Goal: Task Accomplishment & Management: Manage account settings

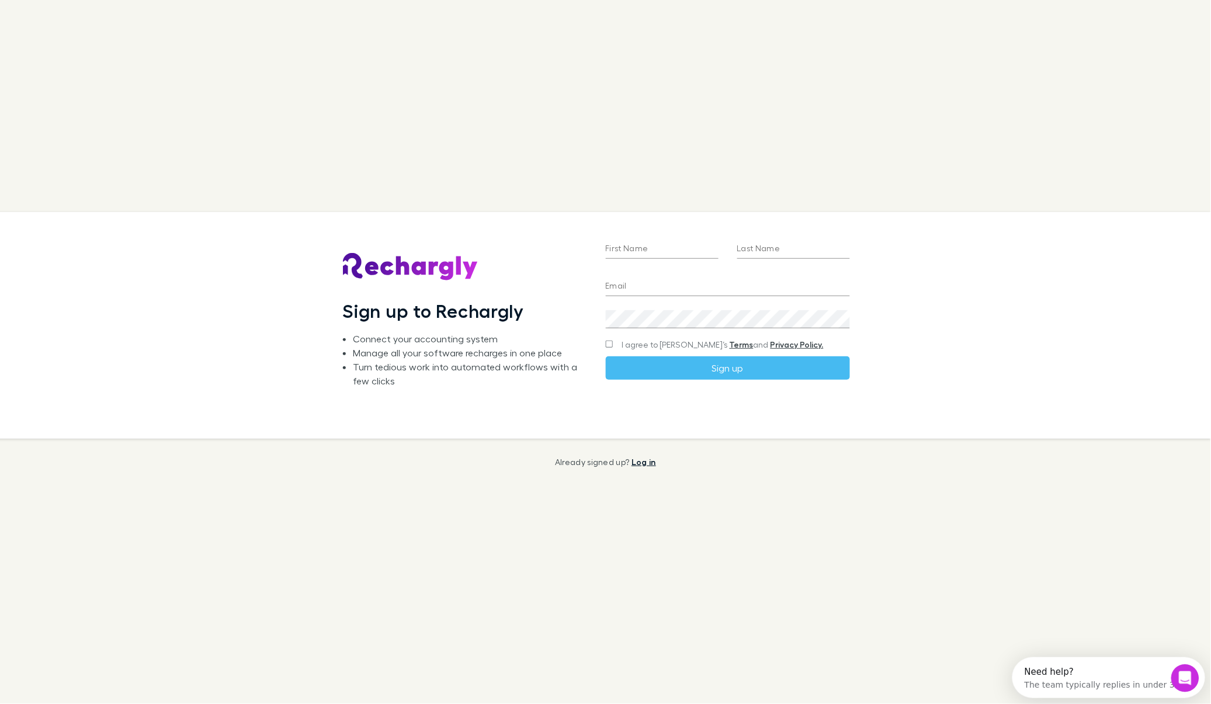
click at [645, 458] on link "Log in" at bounding box center [643, 462] width 25 height 10
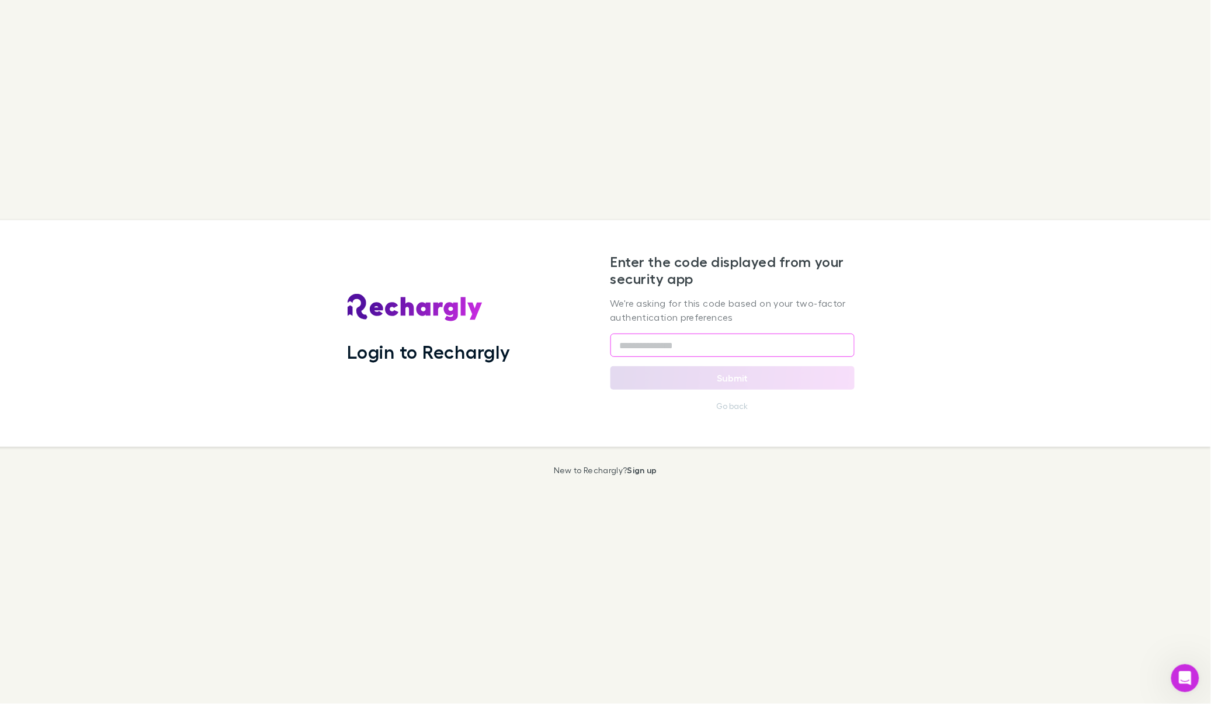
click at [749, 348] on input "text" at bounding box center [732, 344] width 244 height 23
type input "*"
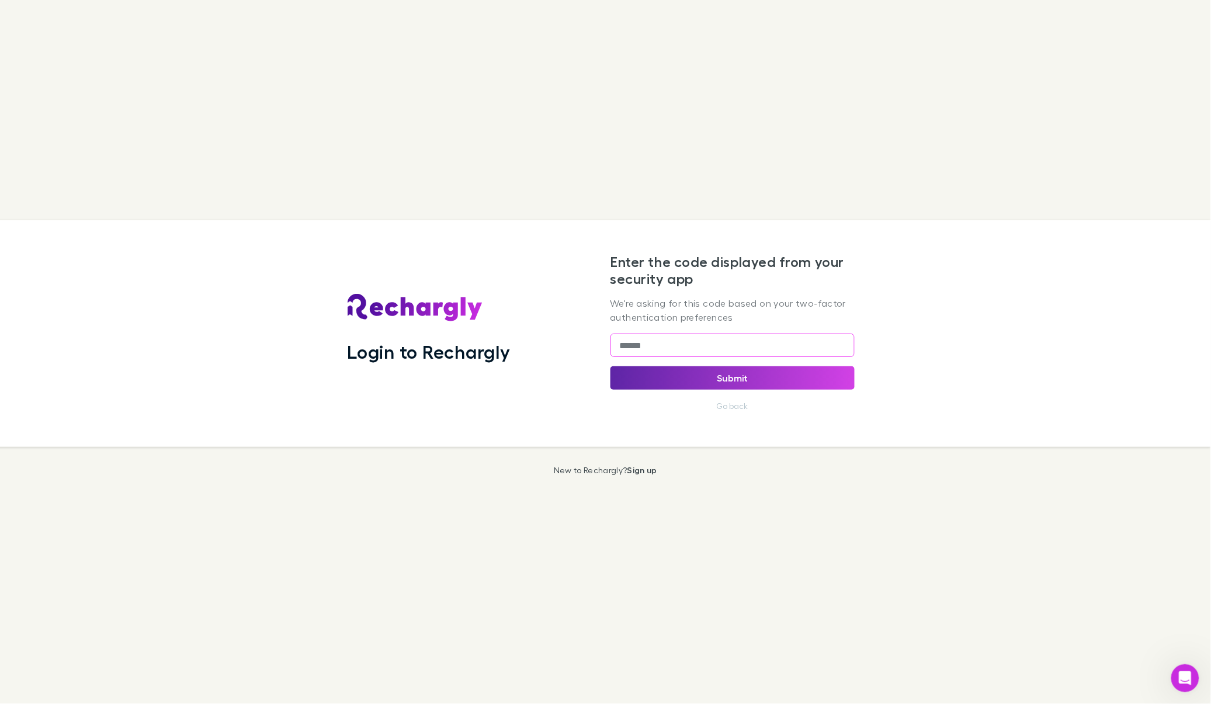
type input "******"
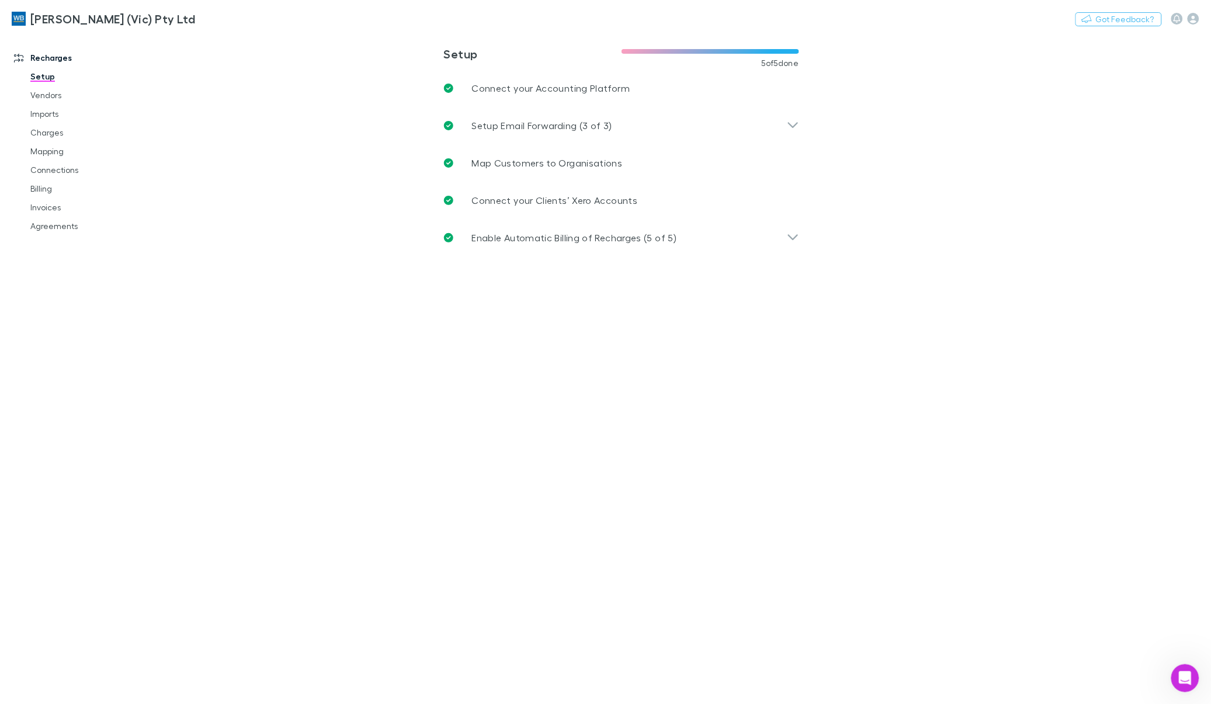
click at [1078, 235] on main "**********" at bounding box center [682, 368] width 1058 height 671
click at [44, 111] on link "Imports" at bounding box center [90, 114] width 143 height 19
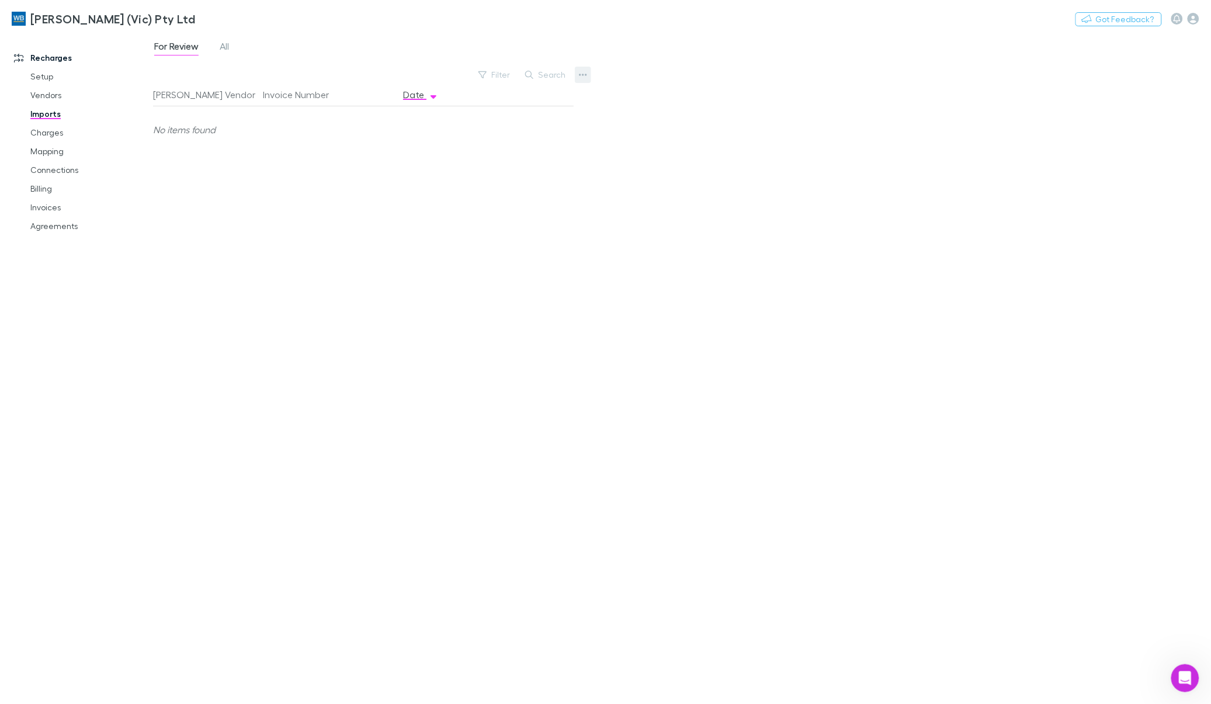
click at [579, 76] on icon "button" at bounding box center [583, 75] width 8 height 2
click at [535, 98] on p "Custom CSV Import" at bounding box center [511, 98] width 142 height 14
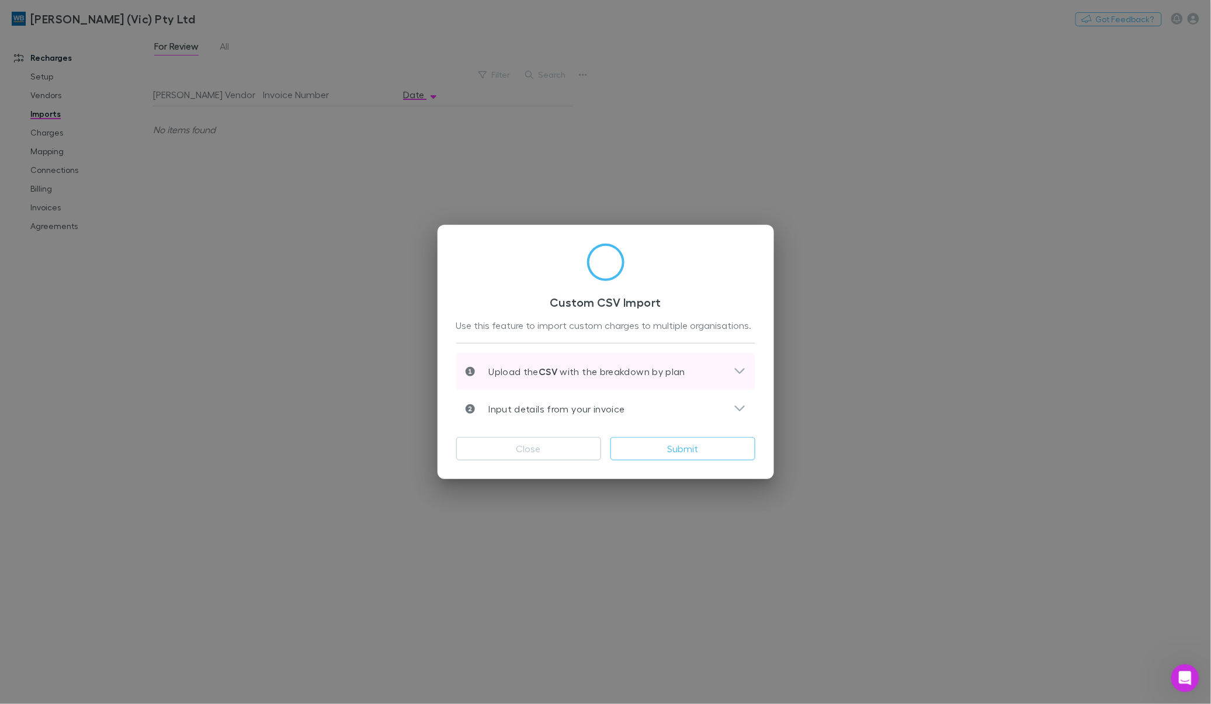
click at [544, 371] on strong "CSV" at bounding box center [547, 372] width 19 height 12
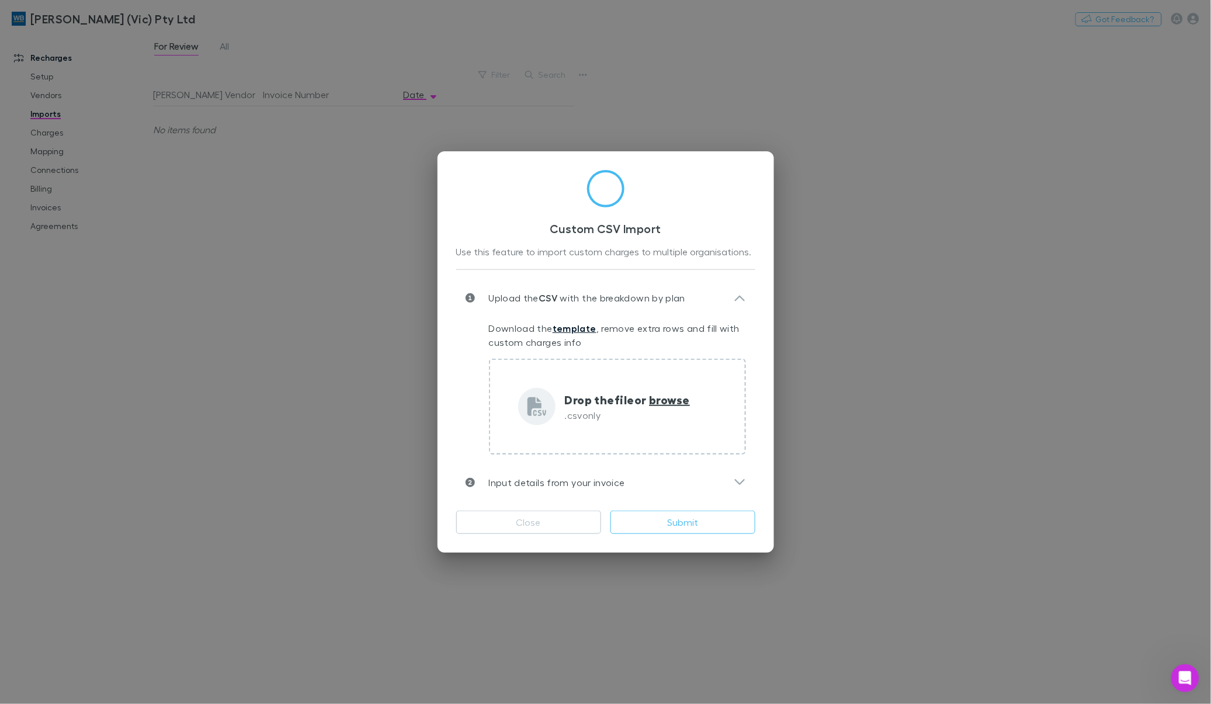
click at [574, 331] on link "template" at bounding box center [575, 328] width 44 height 12
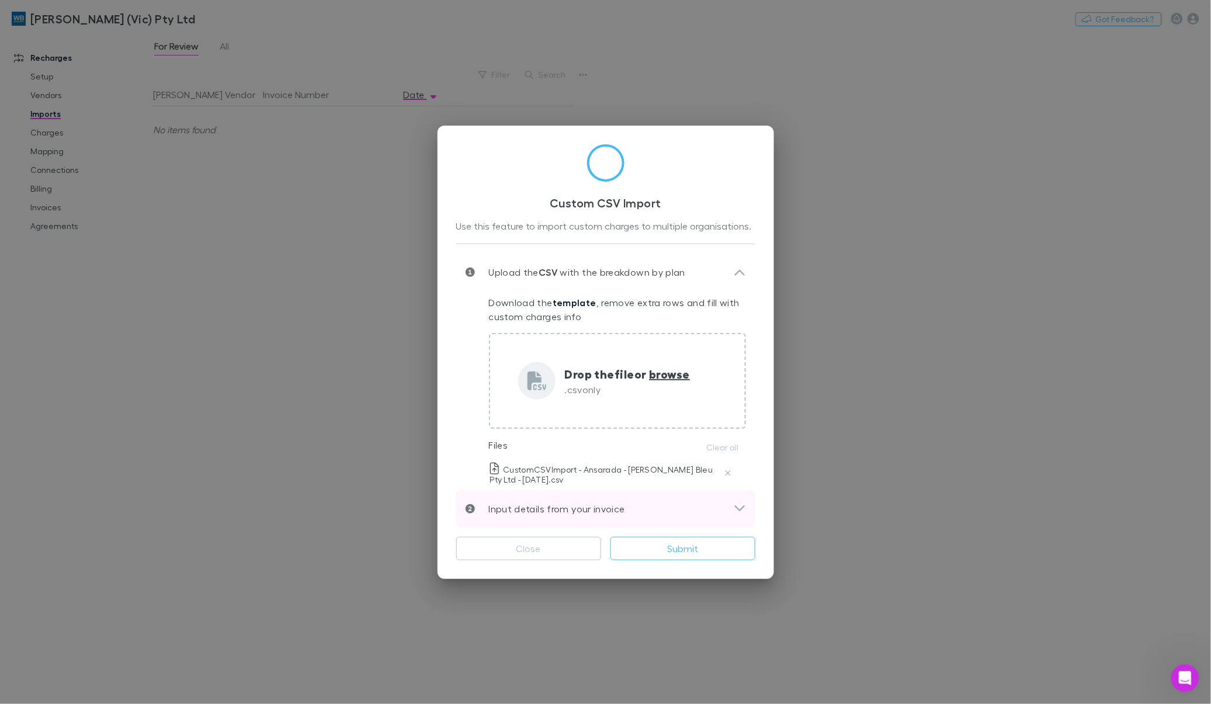
click at [743, 508] on icon at bounding box center [740, 509] width 12 height 14
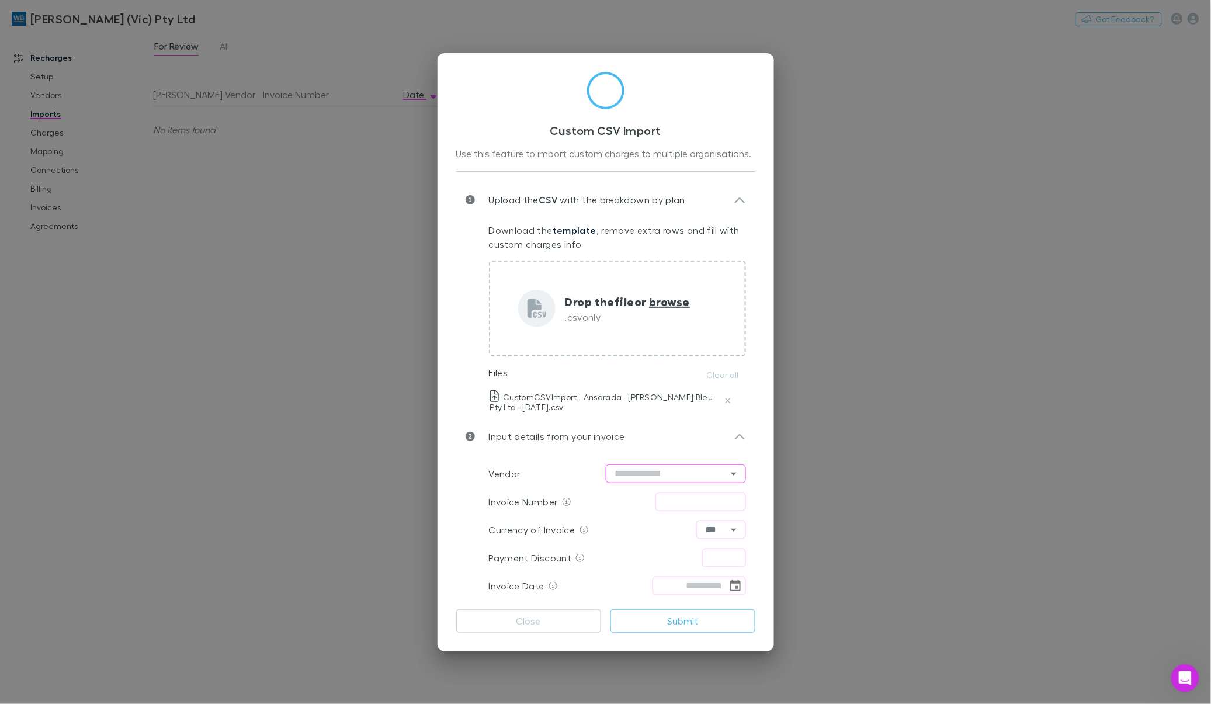
click at [687, 471] on input "text" at bounding box center [676, 473] width 140 height 19
click at [669, 491] on li "Ansarada" at bounding box center [676, 497] width 140 height 21
type input "********"
click at [675, 502] on input "text" at bounding box center [700, 501] width 91 height 19
type input "*********"
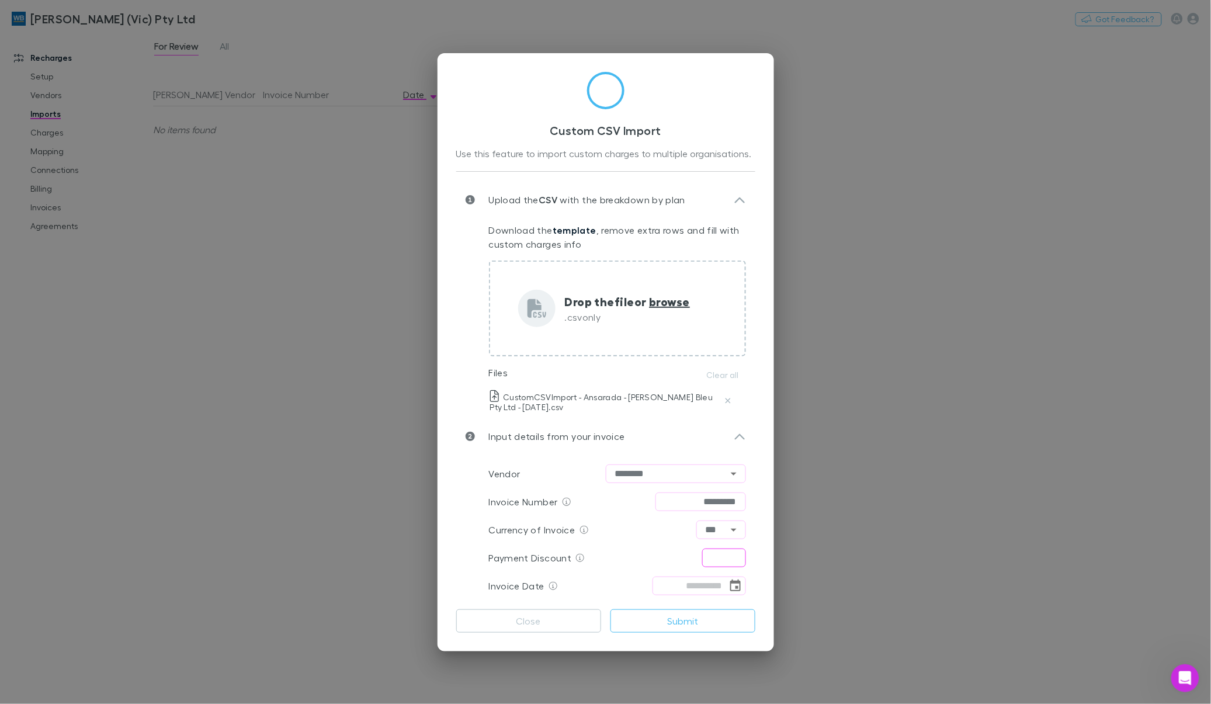
click at [719, 555] on input "text" at bounding box center [724, 557] width 44 height 19
type input "****"
click at [705, 584] on input "tel" at bounding box center [689, 585] width 75 height 19
click at [739, 585] on icon "Choose date" at bounding box center [735, 585] width 11 height 12
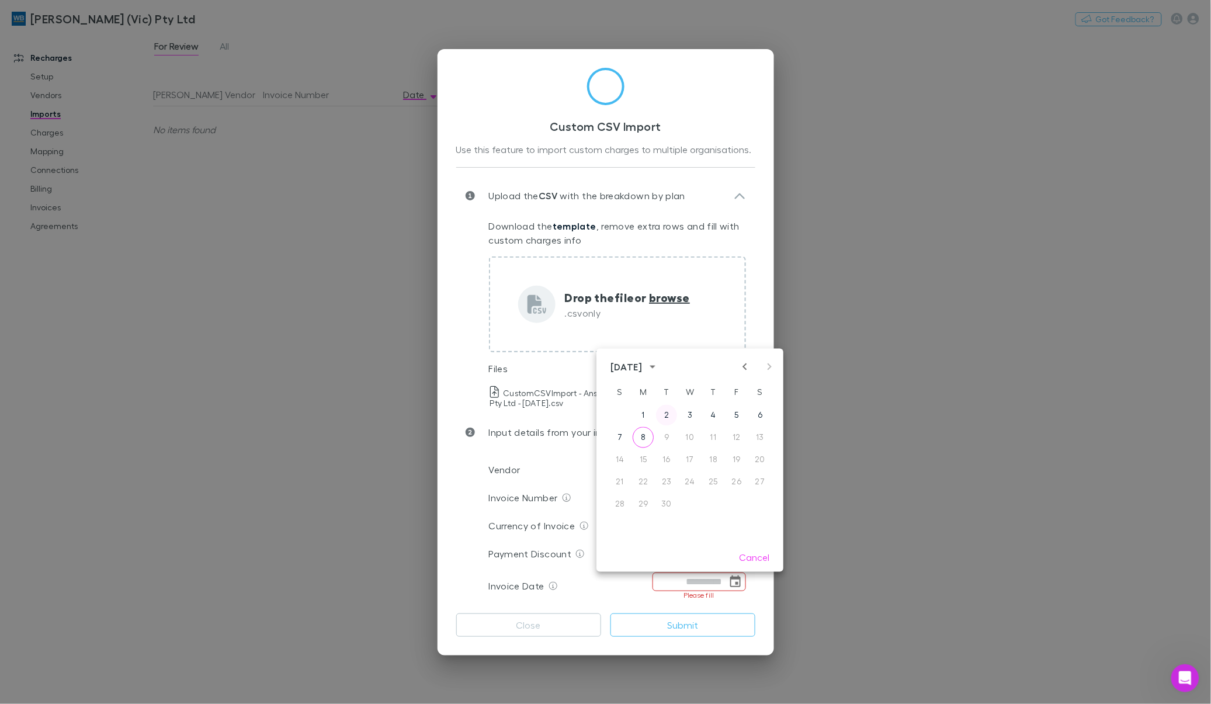
click at [668, 416] on button "2" at bounding box center [666, 415] width 21 height 21
type input "**********"
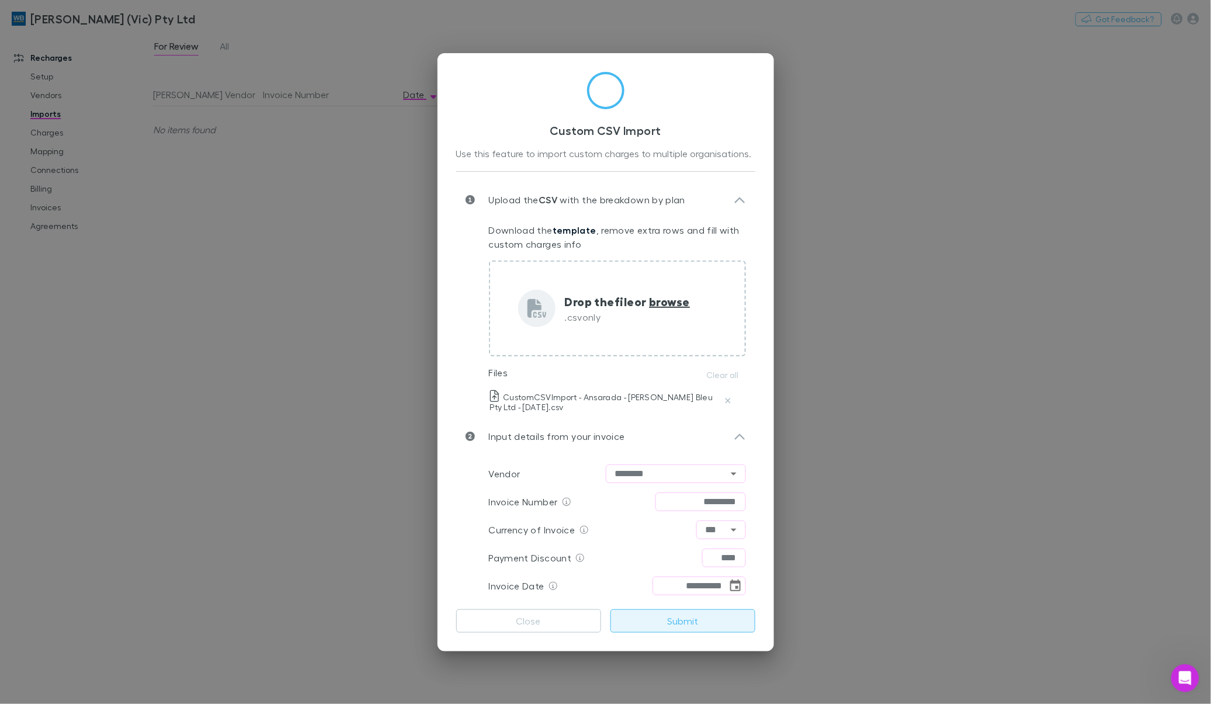
click at [656, 624] on button "Submit" at bounding box center [682, 620] width 145 height 23
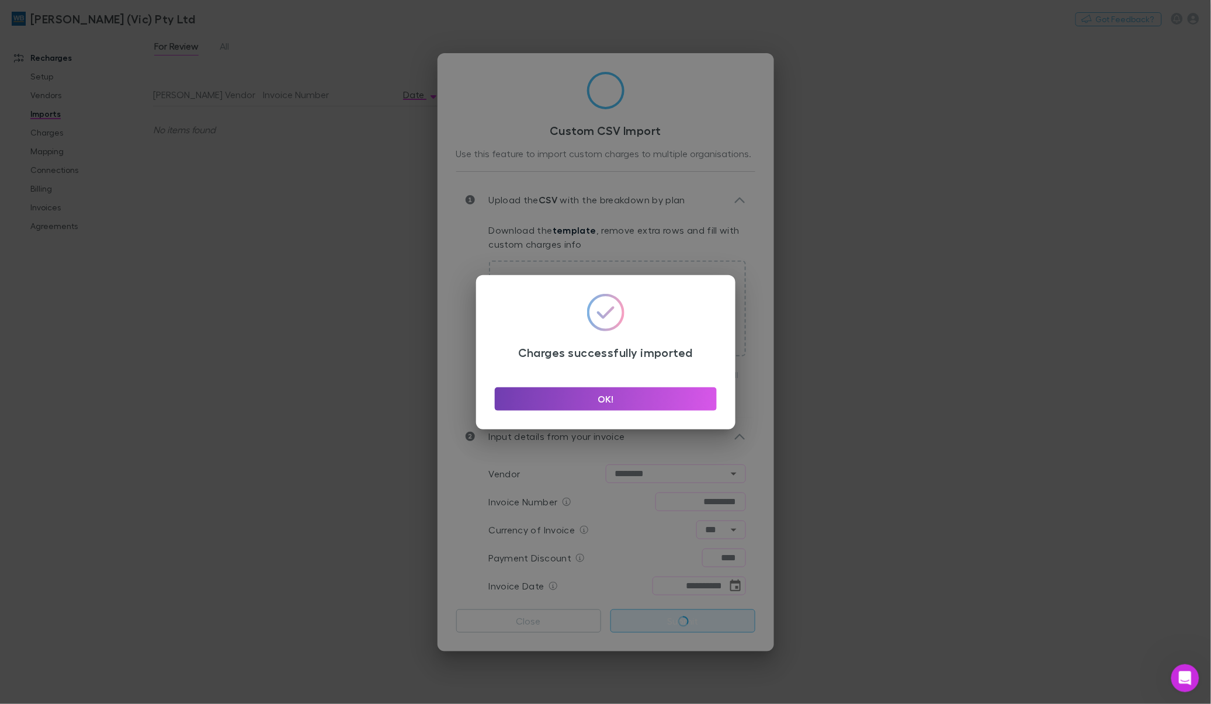
click at [605, 398] on button "OK!" at bounding box center [606, 398] width 222 height 23
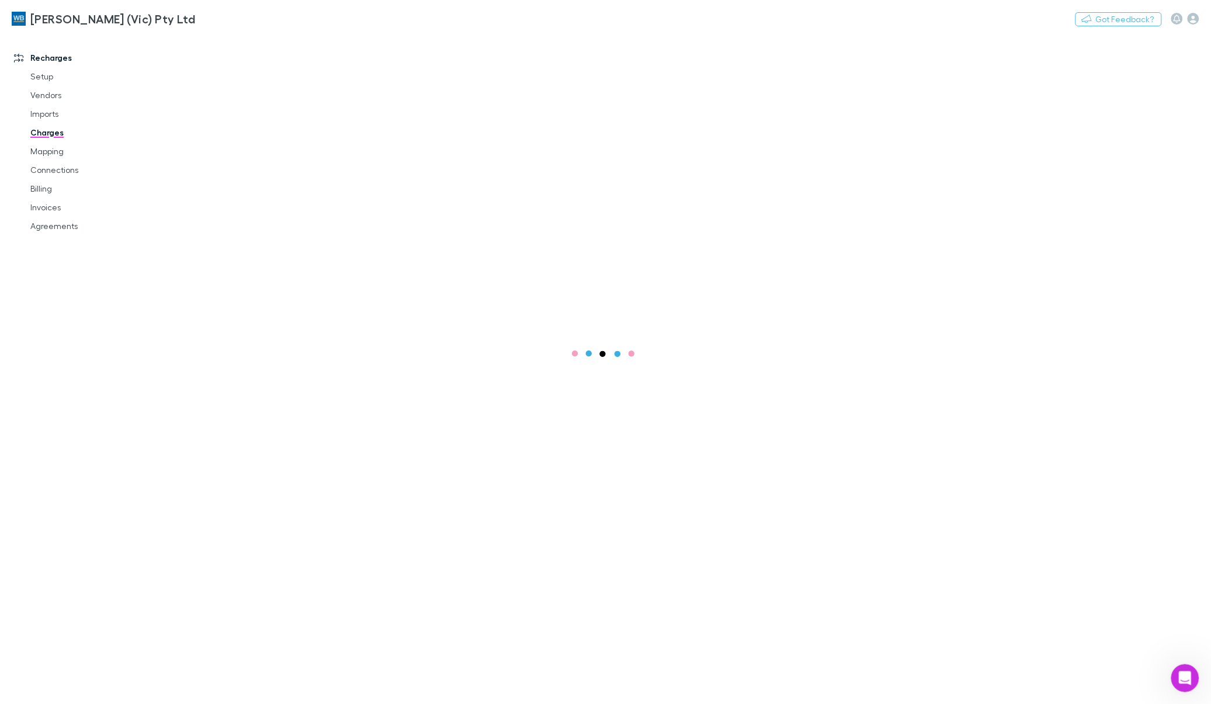
click at [53, 135] on link "Charges" at bounding box center [90, 132] width 143 height 19
click at [39, 113] on link "Imports" at bounding box center [90, 114] width 143 height 19
click at [48, 133] on link "Charges" at bounding box center [90, 132] width 143 height 19
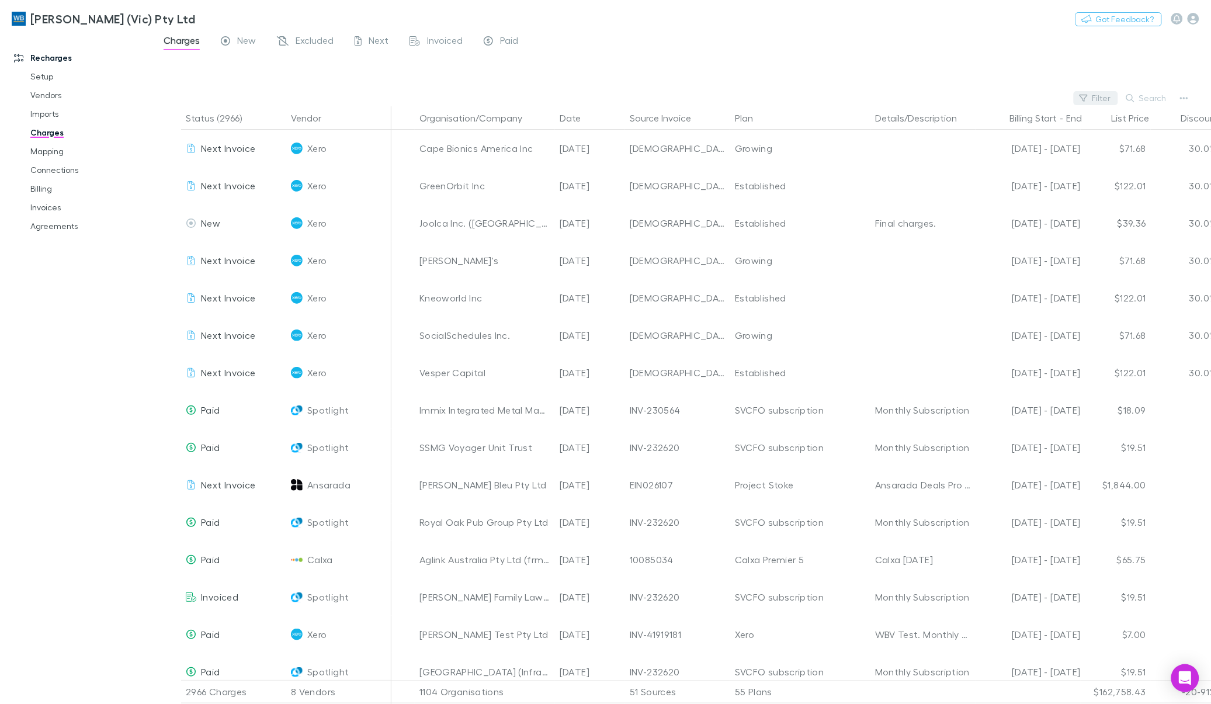
click at [1129, 92] on button "Search" at bounding box center [1146, 98] width 53 height 14
click at [1137, 96] on div "Search" at bounding box center [1146, 98] width 53 height 16
click at [1099, 102] on button "Filter" at bounding box center [1095, 98] width 44 height 14
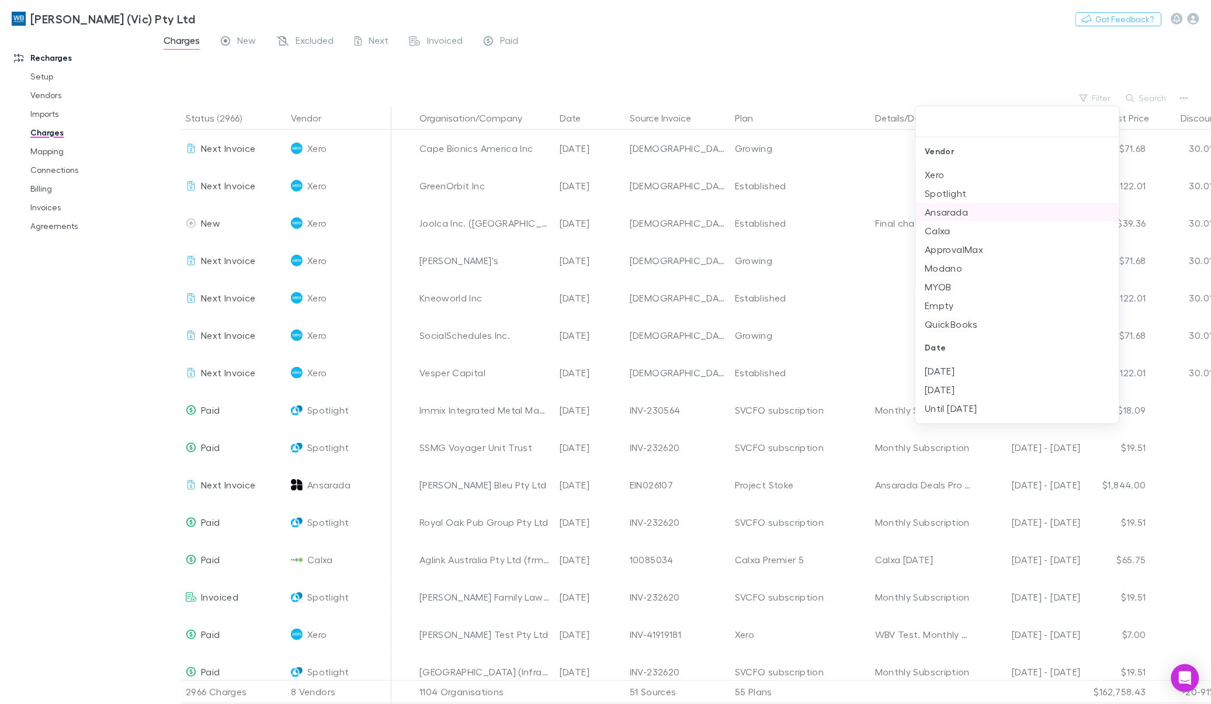
click at [958, 212] on li "Ansarada" at bounding box center [1017, 212] width 203 height 19
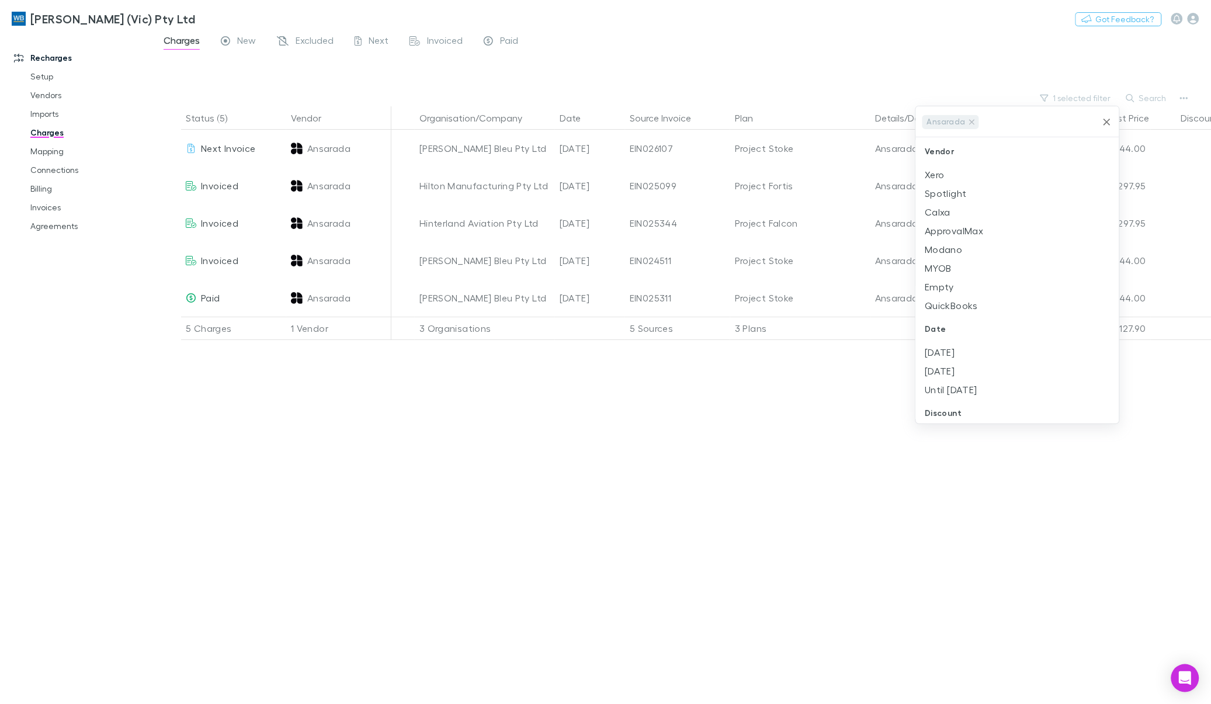
click at [878, 43] on div at bounding box center [605, 352] width 1211 height 704
